Goal: Task Accomplishment & Management: Manage account settings

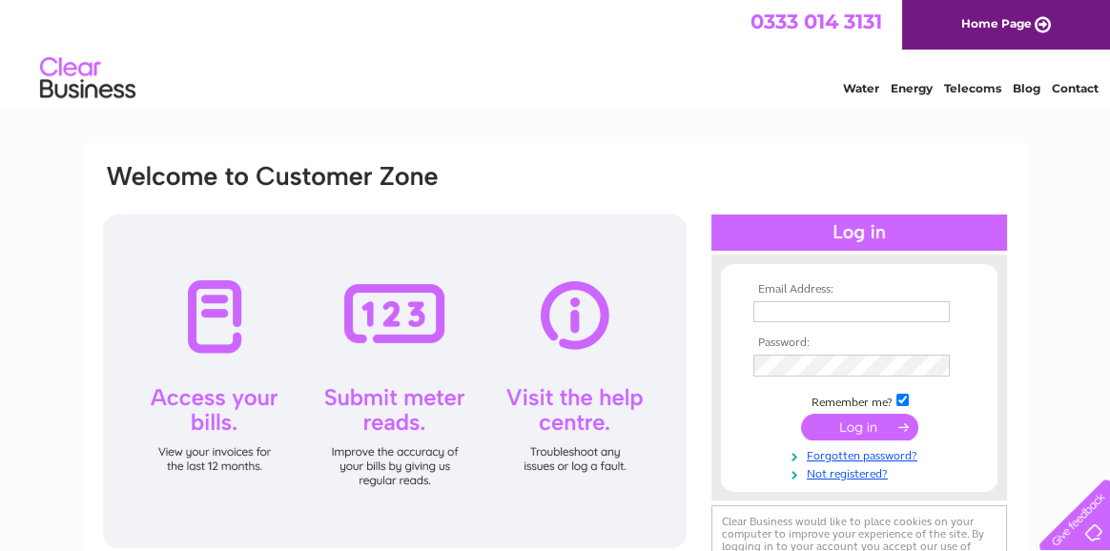
drag, startPoint x: 0, startPoint y: 0, endPoint x: 858, endPoint y: 314, distance: 913.5
click at [858, 314] on input "text" at bounding box center [851, 311] width 196 height 21
type input "[EMAIL_ADDRESS][DOMAIN_NAME]"
click at [884, 439] on input "submit" at bounding box center [859, 427] width 117 height 27
click at [888, 425] on input "submit" at bounding box center [859, 427] width 117 height 27
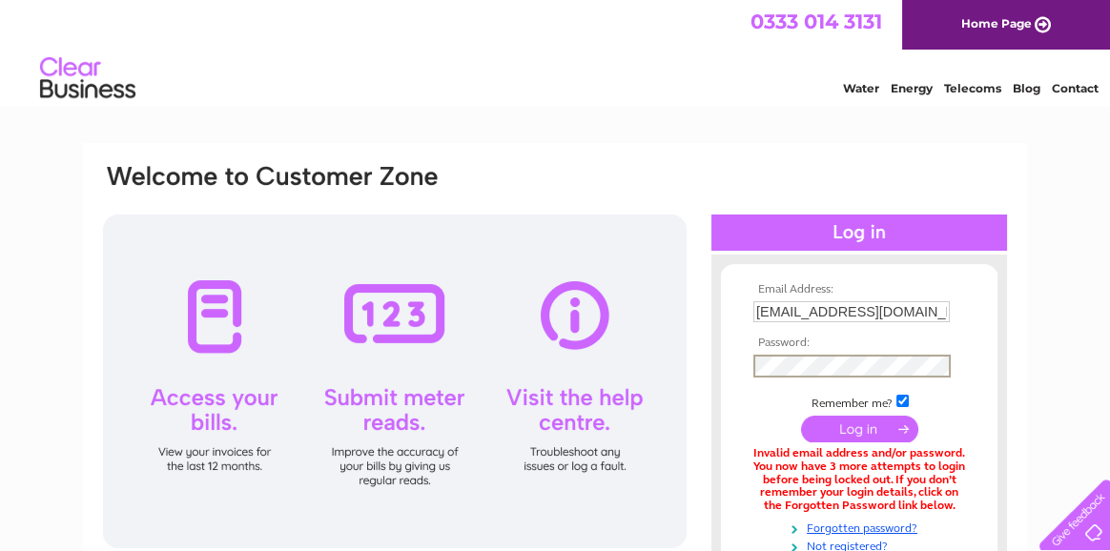
click at [852, 433] on input "submit" at bounding box center [859, 429] width 117 height 27
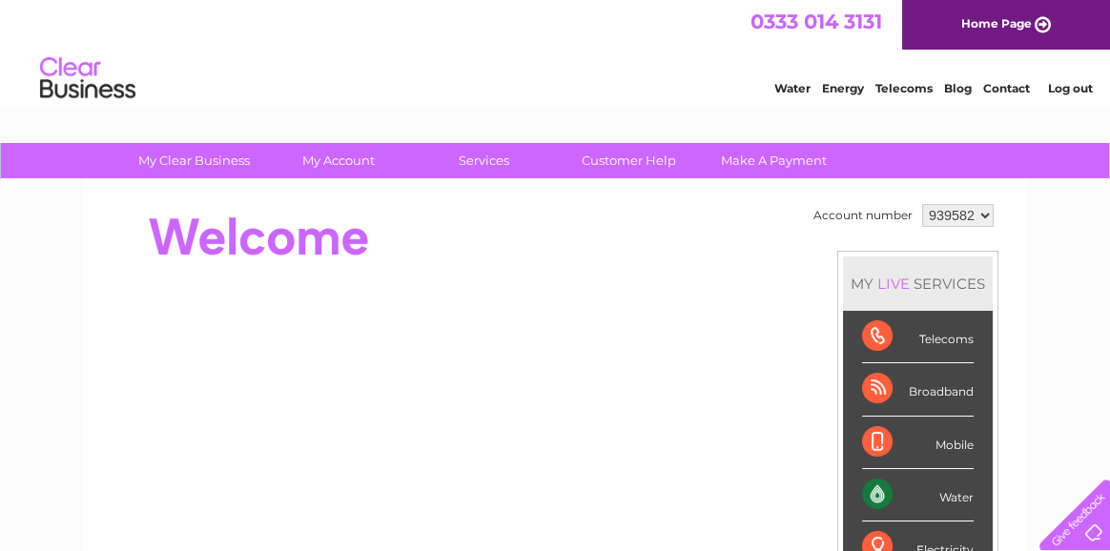
click at [939, 493] on div "Water" at bounding box center [918, 495] width 112 height 52
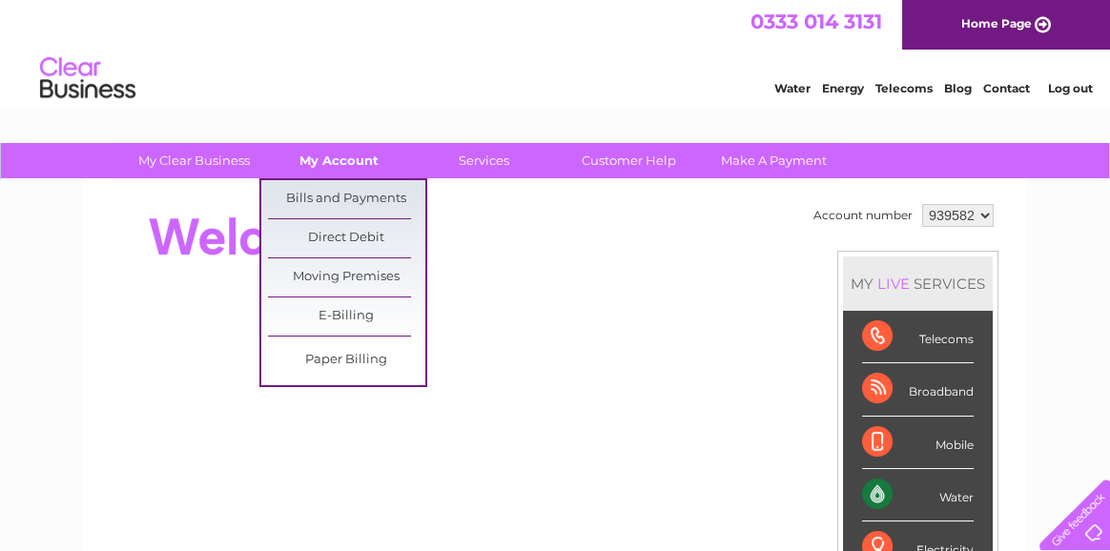
click at [357, 166] on link "My Account" at bounding box center [338, 160] width 157 height 35
click at [358, 197] on link "Bills and Payments" at bounding box center [346, 199] width 157 height 38
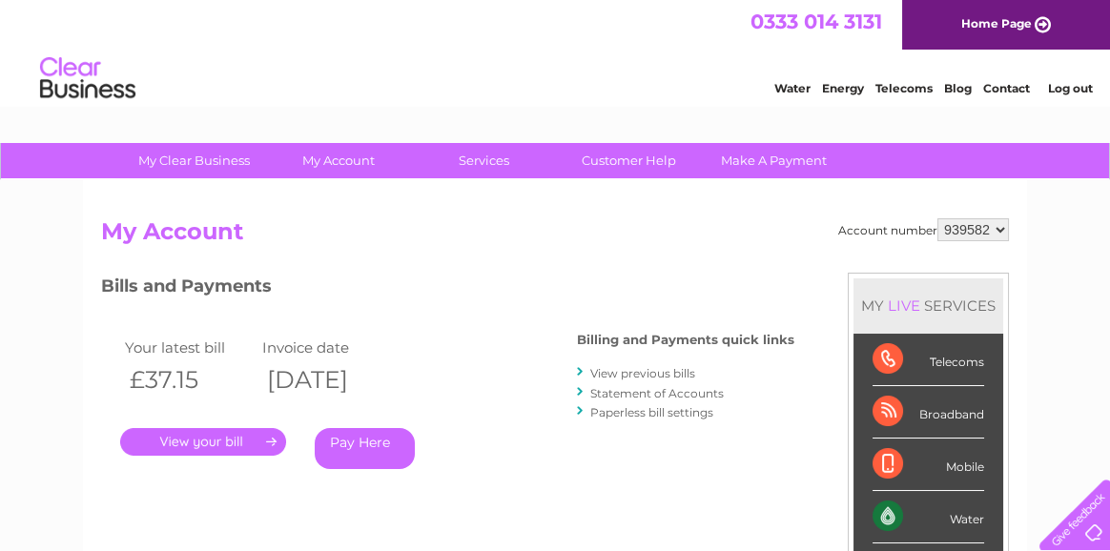
click at [219, 445] on link "." at bounding box center [203, 442] width 166 height 28
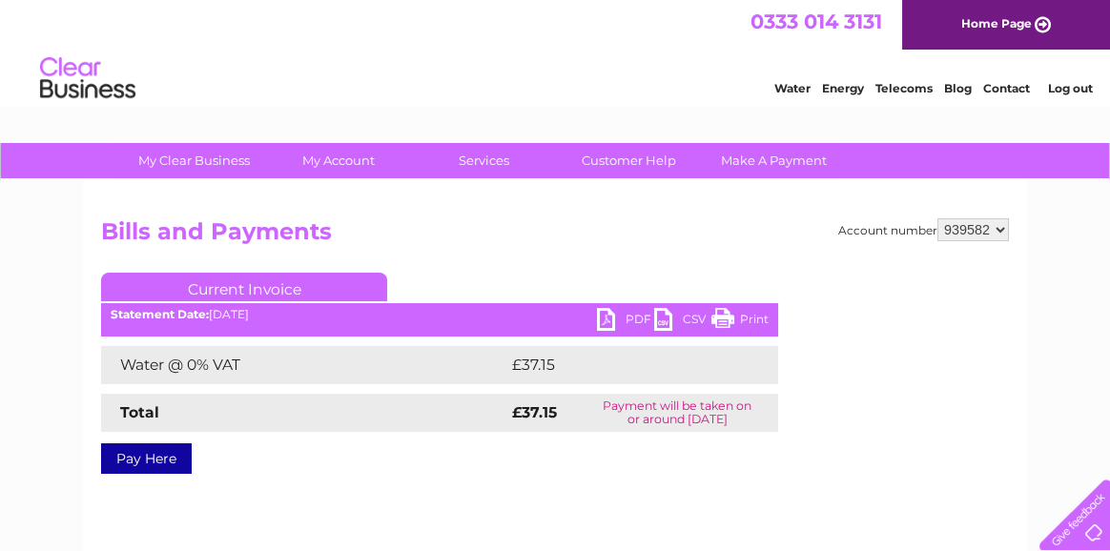
click at [598, 316] on link "PDF" at bounding box center [625, 322] width 57 height 28
